Goal: Information Seeking & Learning: Find specific fact

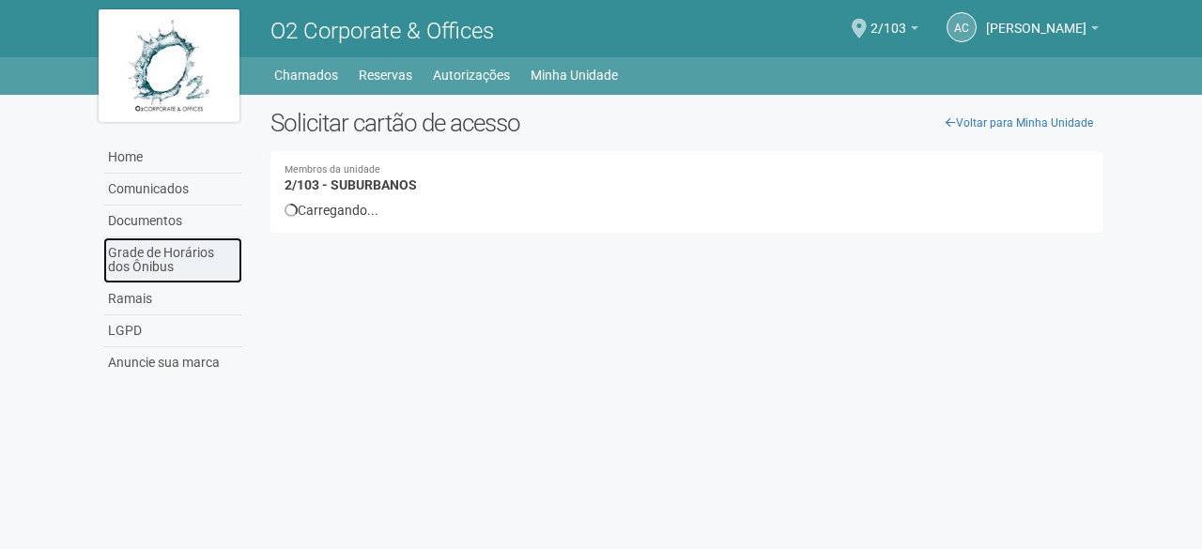
click at [141, 248] on link "Grade de Horários dos Ônibus" at bounding box center [172, 260] width 139 height 46
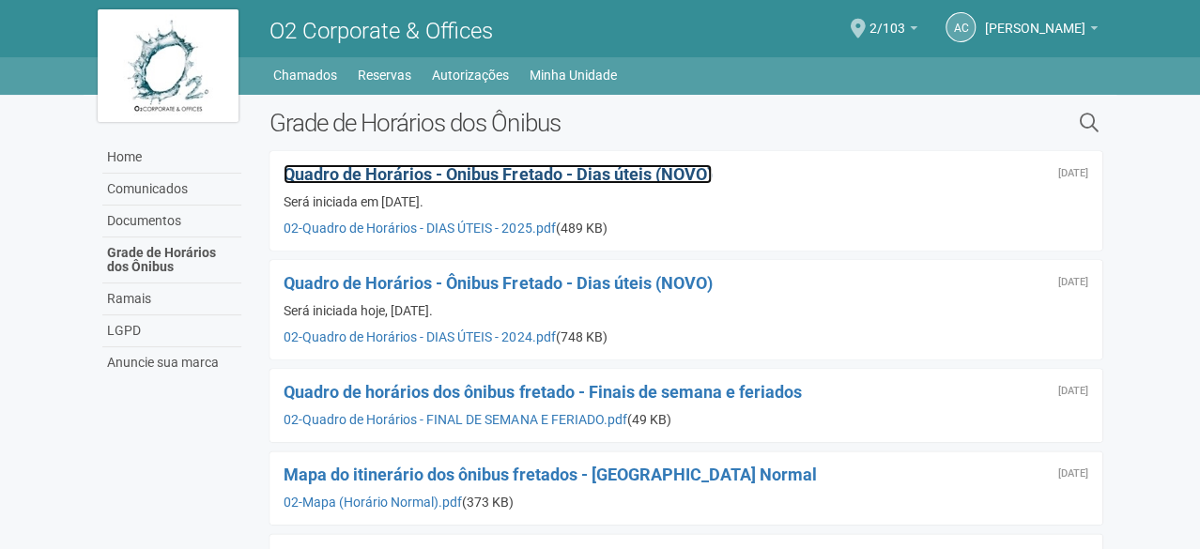
click at [585, 176] on span "Quadro de Horários - Ônibus Fretado - Dias úteis (NOVO)" at bounding box center [497, 174] width 428 height 20
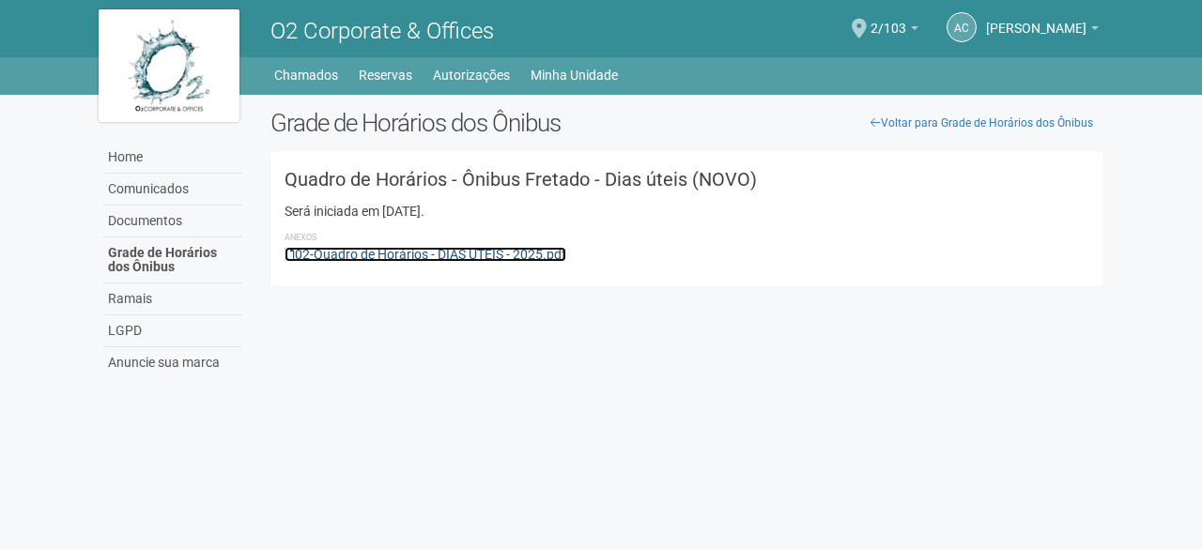
click at [525, 254] on link "02-Quadro de Horários - DIAS ÚTEIS - 2025.pdf" at bounding box center [425, 254] width 282 height 15
